Goal: Check status: Check status

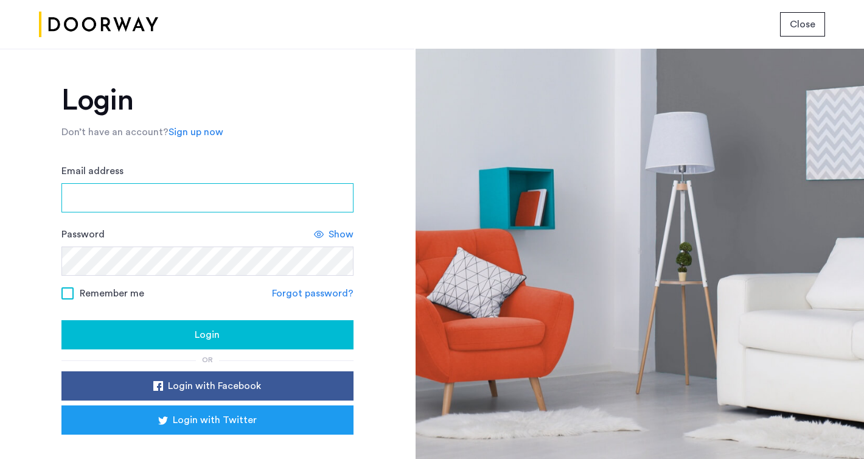
type input "**********"
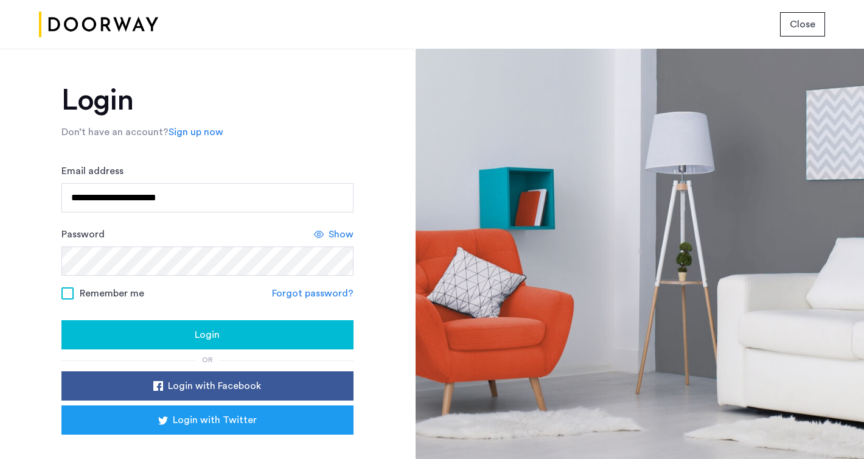
click at [108, 339] on div "Login" at bounding box center [207, 334] width 273 height 15
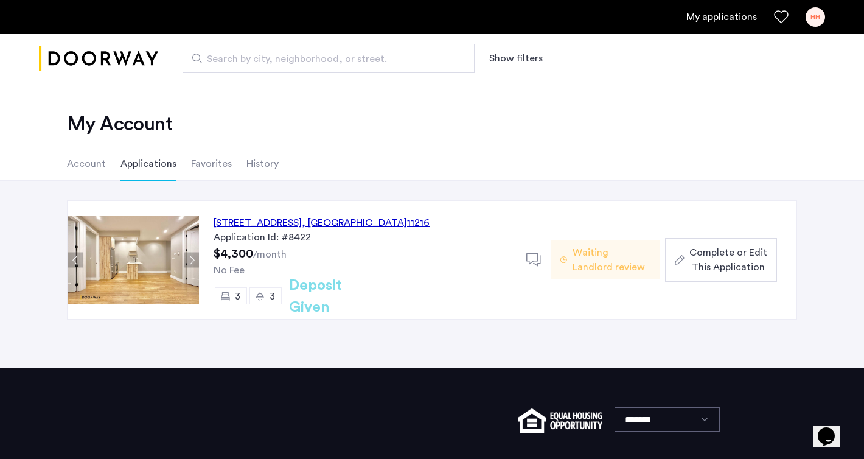
click at [251, 225] on div "[STREET_ADDRESS]" at bounding box center [322, 222] width 216 height 15
click at [600, 260] on span "Waiting Landlord review" at bounding box center [612, 259] width 78 height 29
